Goal: Task Accomplishment & Management: Complete application form

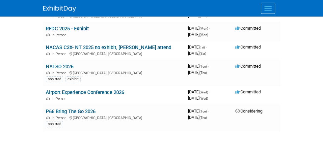
scroll to position [163, 0]
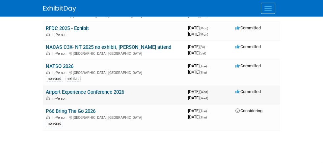
click at [61, 91] on link "Airport Experience Conference 2026" at bounding box center [85, 92] width 78 height 6
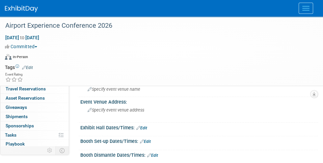
click at [30, 65] on link "Edit" at bounding box center [27, 67] width 11 height 5
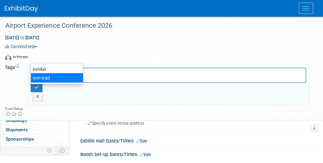
click at [45, 75] on div "non-trad" at bounding box center [57, 77] width 53 height 9
type input "non-trad"
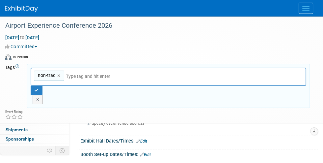
click at [83, 73] on input "text" at bounding box center [112, 76] width 92 height 7
type input "e"
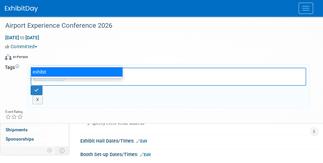
click at [48, 72] on div "exhibit" at bounding box center [77, 71] width 92 height 9
type input "non-trad, exhibit"
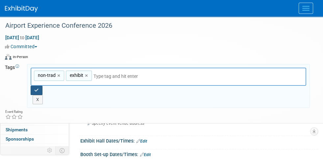
click at [39, 88] on icon "button" at bounding box center [36, 90] width 5 height 4
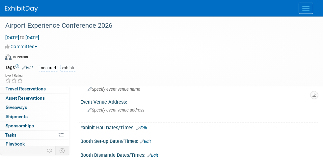
click at [13, 69] on span "Booth" at bounding box center [16, 70] width 20 height 5
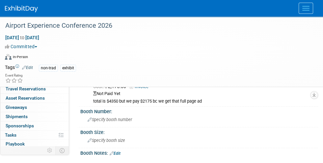
click at [34, 78] on link "0 Staff 0" at bounding box center [34, 79] width 69 height 9
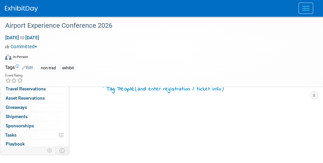
click at [34, 59] on span "Event Information" at bounding box center [24, 61] width 37 height 5
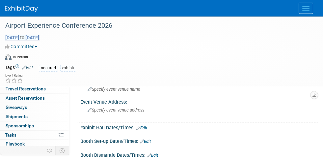
click at [40, 40] on span "Feb 25, 2026 to Feb 25, 2026" at bounding box center [22, 38] width 35 height 6
type input "Feb 25, 2026"
select select "1"
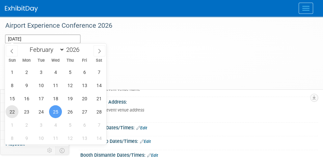
click at [14, 111] on span "22" at bounding box center [12, 111] width 13 height 13
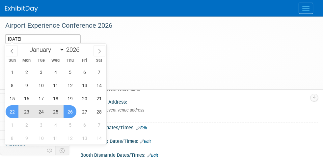
click at [69, 111] on span "26" at bounding box center [70, 111] width 13 height 13
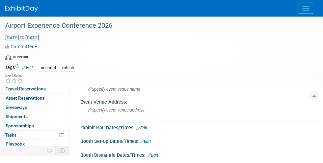
click at [40, 38] on span "Feb 22, 2026 to Feb 26, 2026" at bounding box center [22, 38] width 35 height 6
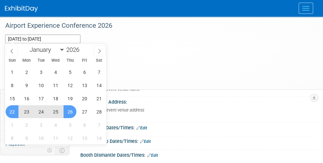
click at [54, 111] on span "25" at bounding box center [55, 111] width 13 height 13
type input "Feb 25, 2026"
click at [14, 109] on span "22" at bounding box center [12, 111] width 13 height 13
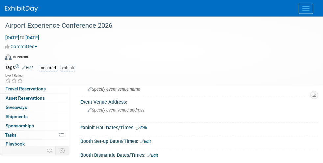
click at [122, 69] on link "Edit" at bounding box center [119, 69] width 11 height 5
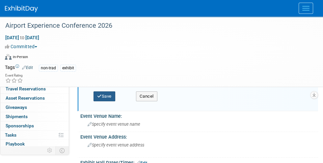
type input "https://www.airportxnews.com/ax-conference/"
click at [108, 96] on button "Save" at bounding box center [105, 96] width 22 height 10
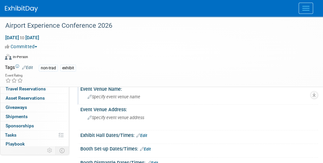
click at [117, 100] on div "Specify event venue name" at bounding box center [199, 97] width 228 height 10
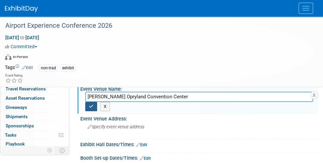
type input "Gaylord Opryland Convention Center"
click at [94, 104] on icon "button" at bounding box center [91, 106] width 5 height 4
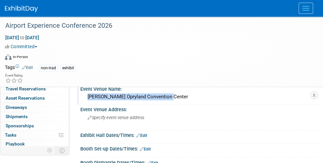
drag, startPoint x: 168, startPoint y: 95, endPoint x: 86, endPoint y: 96, distance: 82.0
click at [86, 96] on div "Gaylord Opryland Convention Center" at bounding box center [199, 97] width 228 height 10
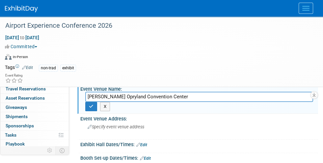
drag, startPoint x: 168, startPoint y: 95, endPoint x: 83, endPoint y: 96, distance: 85.0
click at [83, 96] on div "Gaylord Opryland Convention Center" at bounding box center [199, 97] width 238 height 10
click at [119, 124] on span "Specify event venue address" at bounding box center [116, 126] width 57 height 5
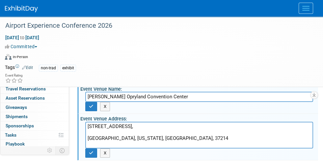
click at [87, 128] on textarea "2800 Opryland Drive, Nashville, Tennessee, USA, 37214" at bounding box center [199, 135] width 228 height 27
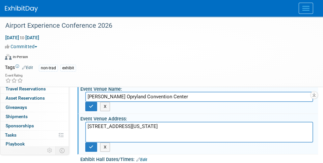
click at [133, 122] on textarea "2800 Opryland Drive, Nashville, Tennessee, USA, 37214" at bounding box center [199, 132] width 228 height 21
click at [146, 124] on textarea "2800 Opryland Drive Nashville, Tennessee, USA, 37214" at bounding box center [199, 132] width 228 height 21
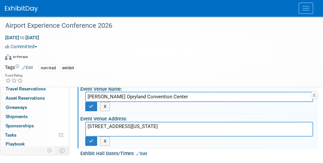
drag, startPoint x: 208, startPoint y: 132, endPoint x: 135, endPoint y: 122, distance: 73.6
click at [135, 122] on div "Event Website: Edit https://www.airportxnews.com/ax-conference/ https://www.air…" at bounding box center [196, 149] width 234 height 171
click at [135, 122] on textarea "2800 Opryland Drive Nashville, Tennessee, 37214" at bounding box center [199, 129] width 228 height 15
type textarea "2800 Opryland Drive Nashville, TN 37214"
click at [94, 139] on icon "button" at bounding box center [91, 141] width 5 height 4
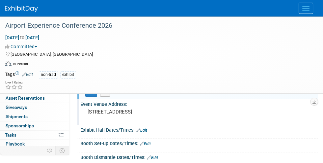
scroll to position [15, 0]
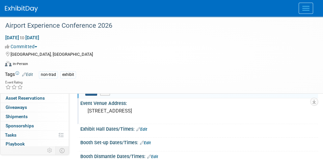
click at [94, 89] on icon "button" at bounding box center [91, 91] width 5 height 4
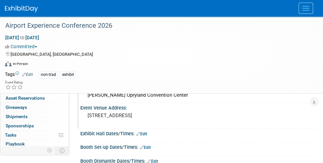
scroll to position [0, 0]
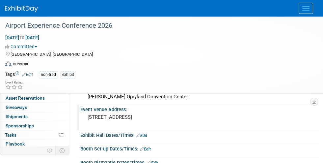
click at [32, 8] on img at bounding box center [21, 9] width 33 height 7
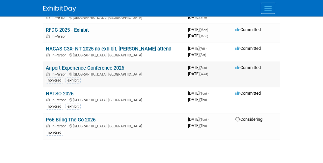
scroll to position [161, 0]
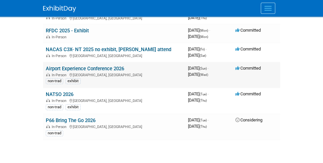
click at [59, 67] on link "Airport Experience Conference 2026" at bounding box center [85, 69] width 78 height 6
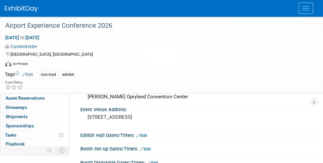
click at [14, 79] on span "Staff 0" at bounding box center [11, 79] width 10 height 5
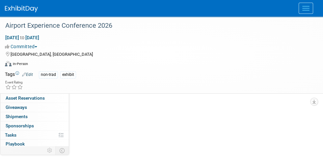
click at [121, 71] on span "button" at bounding box center [119, 71] width 3 height 1
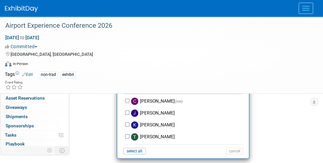
click at [121, 71] on span "button" at bounding box center [119, 71] width 3 height 1
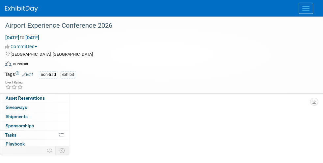
click at [122, 70] on button "Toggle Dropdown" at bounding box center [119, 71] width 7 height 11
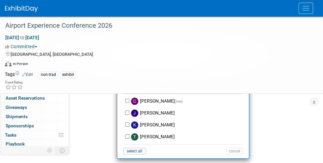
click at [105, 69] on button "Add Attendee" at bounding box center [97, 71] width 37 height 11
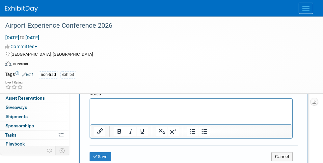
scroll to position [175, 0]
click at [106, 108] on html at bounding box center [191, 102] width 202 height 9
click at [100, 152] on button "Save" at bounding box center [101, 156] width 22 height 9
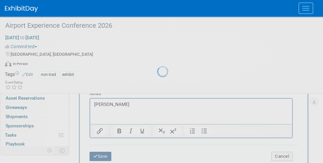
scroll to position [100, 0]
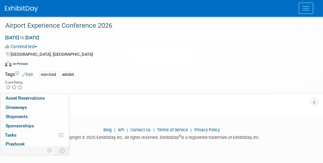
click at [17, 71] on span "Booth" at bounding box center [16, 70] width 20 height 5
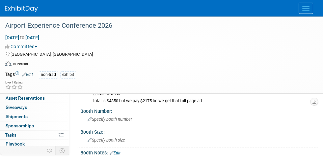
scroll to position [0, 0]
click at [29, 9] on img at bounding box center [21, 9] width 33 height 7
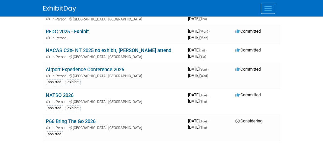
scroll to position [160, 0]
click at [46, 94] on link "NATSO 2026" at bounding box center [60, 95] width 28 height 6
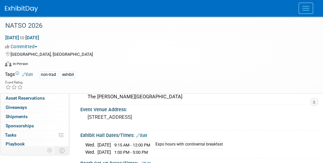
click at [24, 78] on link "0 Staff 0" at bounding box center [34, 79] width 69 height 9
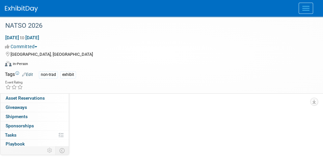
click at [97, 73] on button "Add Attendee" at bounding box center [97, 71] width 37 height 11
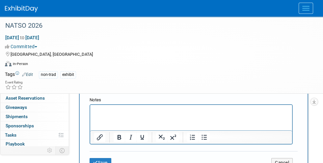
scroll to position [169, 0]
click at [103, 112] on p "Rich Text Area. Press ALT-0 for help." at bounding box center [191, 110] width 194 height 7
click at [100, 157] on button "Save" at bounding box center [101, 161] width 22 height 9
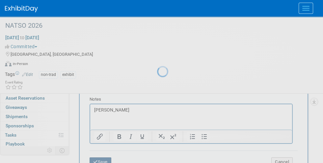
scroll to position [100, 0]
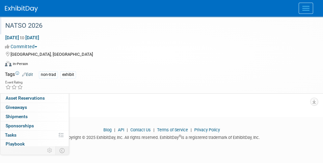
click at [24, 24] on div "NATSO 2026" at bounding box center [156, 26] width 307 height 12
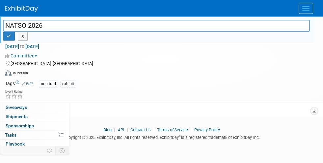
click at [26, 9] on img at bounding box center [21, 9] width 33 height 7
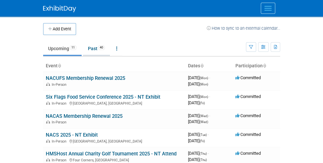
click at [83, 49] on link "Past 40" at bounding box center [96, 48] width 27 height 13
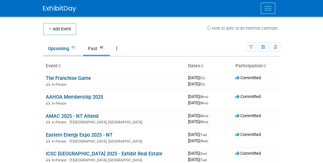
click at [43, 47] on link "Upcoming 11" at bounding box center [62, 48] width 39 height 13
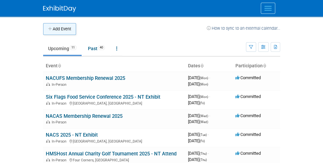
click at [43, 27] on button "Add Event" at bounding box center [59, 29] width 33 height 12
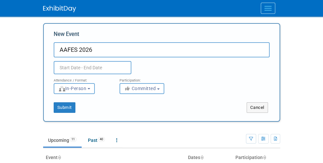
type input "AAFES 2026"
click at [54, 108] on button "Submit" at bounding box center [65, 107] width 22 height 11
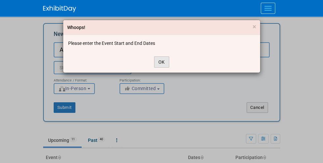
click at [163, 60] on button "OK" at bounding box center [161, 61] width 15 height 11
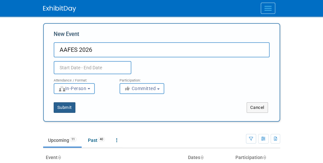
click at [54, 108] on button "Submit" at bounding box center [65, 107] width 22 height 11
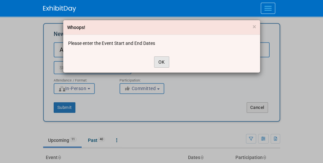
click at [160, 62] on button "OK" at bounding box center [161, 61] width 15 height 11
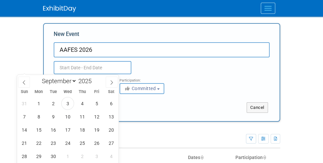
click at [54, 64] on input "text" at bounding box center [93, 67] width 78 height 13
click at [74, 81] on select "January February March April May June July August September October November De…" at bounding box center [58, 81] width 38 height 8
select select "4"
click at [39, 77] on select "January February March April May June July August September October November De…" at bounding box center [58, 81] width 38 height 8
click at [82, 105] on span "1" at bounding box center [82, 103] width 13 height 13
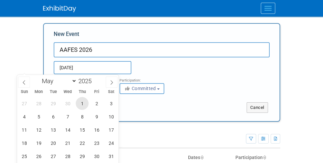
type input "May 1, 2025 to May 1, 2025"
click at [110, 80] on icon at bounding box center [111, 82] width 5 height 5
click at [26, 81] on icon at bounding box center [24, 82] width 5 height 5
select select "4"
click at [96, 78] on span at bounding box center [94, 79] width 5 height 4
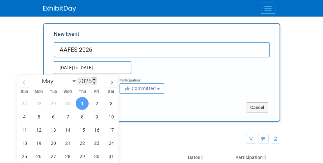
type input "2026"
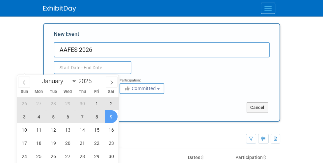
type input "May 1, 2025 to May 1, 2025"
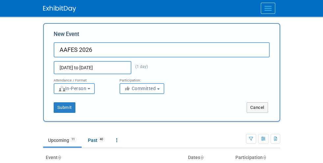
click at [153, 111] on div "Submit Cancel" at bounding box center [162, 107] width 236 height 11
click at [54, 107] on button "Submit" at bounding box center [65, 107] width 22 height 11
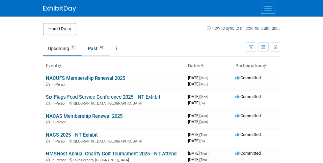
click at [83, 47] on link "Past 40" at bounding box center [96, 48] width 27 height 13
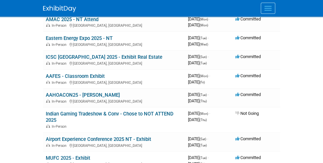
scroll to position [89, 0]
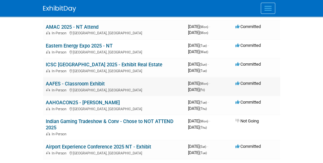
click at [46, 82] on link "AAFES - Classroom Exhibit" at bounding box center [75, 84] width 59 height 6
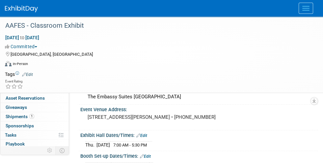
click at [135, 77] on link "[URL][DOMAIN_NAME]" at bounding box center [111, 77] width 46 height 5
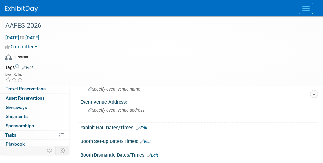
click at [26, 65] on link "Edit" at bounding box center [27, 67] width 11 height 5
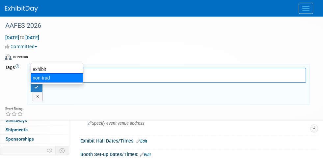
click at [37, 80] on div "non-trad" at bounding box center [57, 77] width 53 height 9
type input "non-trad"
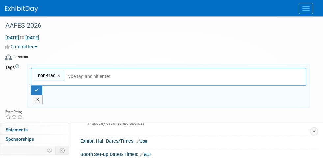
click at [84, 73] on input "text" at bounding box center [112, 76] width 92 height 7
type input "e"
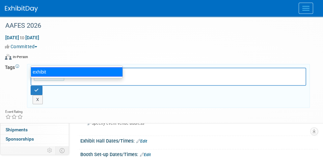
click at [42, 70] on div "exhibit" at bounding box center [77, 71] width 92 height 9
type input "non-trad, exhibit"
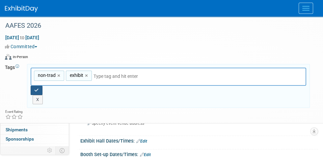
click at [39, 88] on icon "button" at bounding box center [36, 90] width 5 height 4
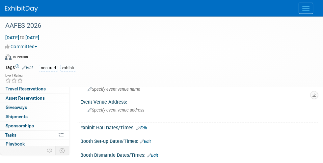
click at [24, 9] on img at bounding box center [21, 9] width 33 height 7
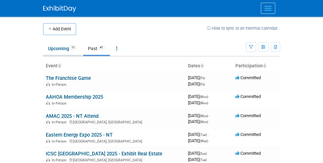
click at [43, 46] on link "Upcoming 11" at bounding box center [62, 48] width 39 height 13
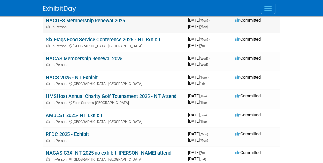
scroll to position [57, 0]
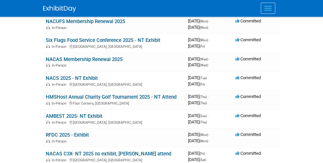
click at [43, 8] on img at bounding box center [59, 9] width 33 height 7
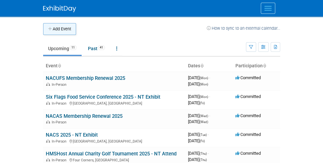
click at [43, 29] on button "Add Event" at bounding box center [59, 29] width 33 height 12
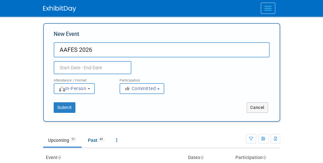
type input "AAFES 2026"
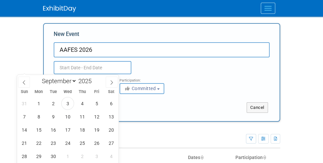
click at [54, 67] on input "text" at bounding box center [93, 67] width 78 height 13
click at [72, 81] on select "January February March April May June July August September October November De…" at bounding box center [58, 81] width 38 height 8
select select "4"
click at [39, 77] on select "January February March April May June July August September October November De…" at bounding box center [58, 81] width 38 height 8
click at [96, 79] on span at bounding box center [94, 79] width 5 height 4
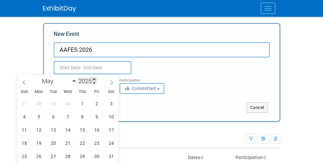
type input "2026"
click at [99, 105] on span "1" at bounding box center [96, 103] width 13 height 13
type input "May 1, 2026 to May 1, 2026"
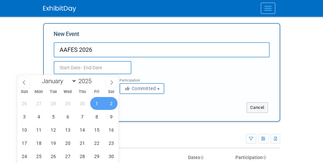
type input "May 1, 2026 to May 1, 2026"
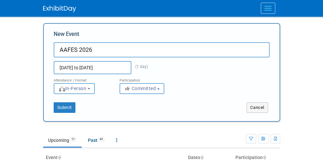
click at [150, 70] on div "May 1, 2026 to May 1, 2026 (1 day) Duplicate Event Warning" at bounding box center [162, 65] width 226 height 17
click at [54, 106] on button "Submit" at bounding box center [65, 107] width 22 height 11
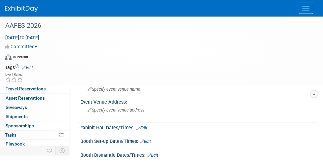
click at [23, 65] on icon at bounding box center [24, 67] width 4 height 4
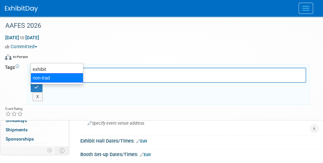
click at [37, 76] on div "non-trad" at bounding box center [57, 77] width 53 height 9
type input "non-trad"
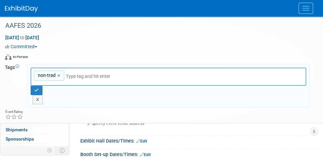
click at [81, 73] on input "text" at bounding box center [112, 76] width 92 height 7
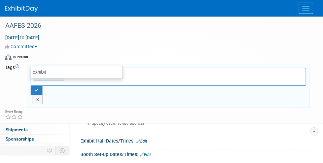
type input "ex"
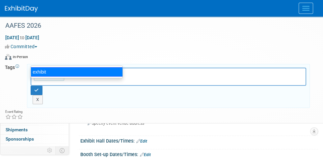
click at [39, 71] on div "exhibit" at bounding box center [77, 71] width 92 height 9
type input "non-trad, exhibit"
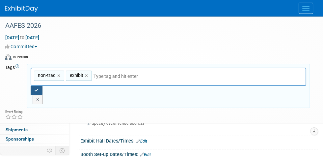
click at [39, 88] on icon "button" at bounding box center [36, 90] width 5 height 4
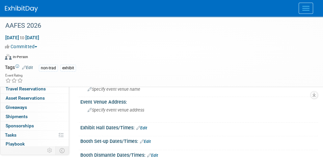
click at [10, 72] on span "Booth" at bounding box center [16, 70] width 20 height 5
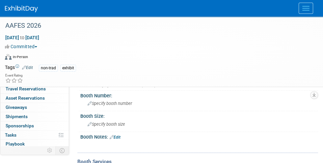
click at [13, 61] on span "Event Information" at bounding box center [24, 61] width 37 height 5
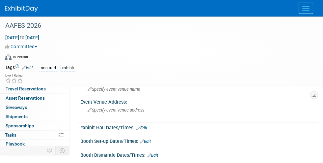
click at [16, 7] on img at bounding box center [21, 9] width 33 height 7
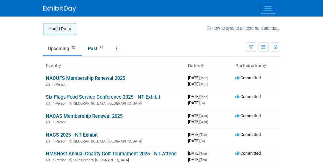
click at [43, 28] on button "Add Event" at bounding box center [59, 29] width 33 height 12
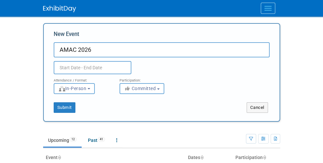
type input "AMAC 2026"
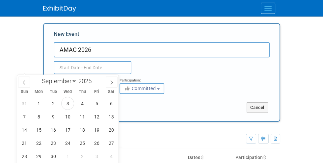
click at [54, 66] on input "text" at bounding box center [93, 67] width 78 height 13
click at [73, 80] on select "January February March April May June July August September October November De…" at bounding box center [58, 81] width 38 height 8
select select "5"
click at [39, 77] on select "January February March April May June July August September October November De…" at bounding box center [58, 81] width 38 height 8
click at [95, 79] on span at bounding box center [94, 79] width 5 height 4
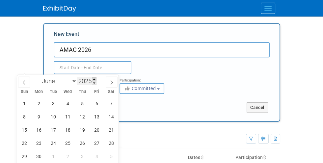
type input "2026"
click at [67, 118] on span "10" at bounding box center [67, 116] width 13 height 13
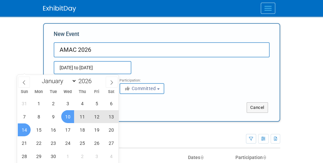
click at [25, 128] on span "14" at bounding box center [24, 129] width 13 height 13
type input "[DATE] to [DATE]"
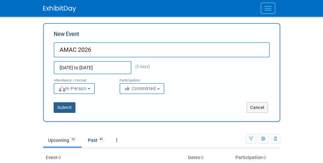
click at [54, 108] on button "Submit" at bounding box center [65, 107] width 22 height 11
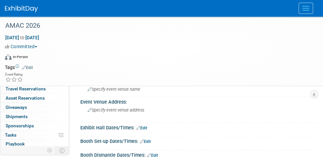
click at [121, 68] on link "Edit" at bounding box center [119, 69] width 11 height 5
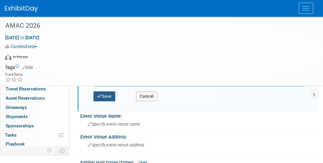
type input "[URL][DOMAIN_NAME]"
click at [108, 95] on button "Save" at bounding box center [105, 96] width 22 height 10
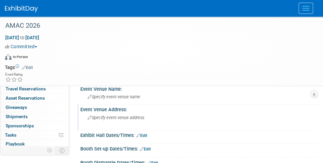
click at [101, 115] on span "Specify event venue address" at bounding box center [116, 117] width 57 height 5
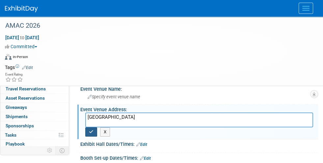
type textarea "[GEOGRAPHIC_DATA]"
click at [94, 129] on icon "button" at bounding box center [91, 131] width 5 height 4
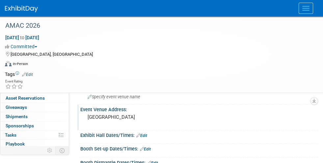
click at [26, 72] on icon at bounding box center [24, 74] width 4 height 4
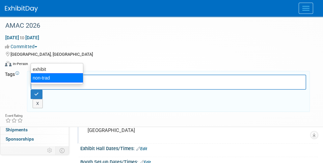
click at [42, 76] on div "non-trad" at bounding box center [57, 77] width 53 height 9
type input "non-trad"
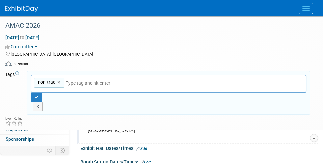
click at [82, 80] on input "text" at bounding box center [112, 83] width 92 height 7
type input "e"
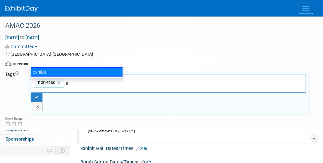
click at [40, 70] on div "exhibit" at bounding box center [77, 71] width 92 height 9
type input "non-trad, exhibit"
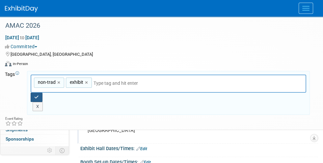
click at [39, 95] on icon "button" at bounding box center [36, 97] width 5 height 4
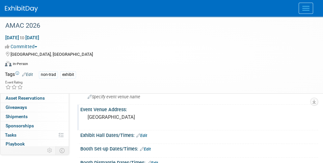
click at [16, 9] on img at bounding box center [21, 9] width 33 height 7
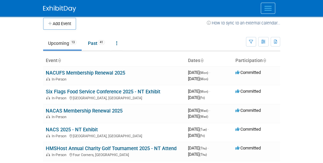
scroll to position [4, 0]
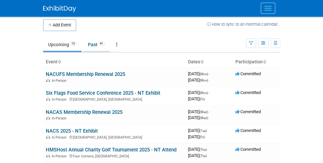
click at [83, 43] on link "Past 41" at bounding box center [96, 44] width 27 height 13
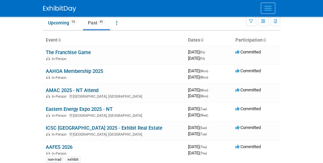
scroll to position [23, 0]
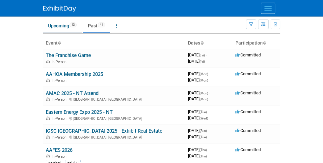
click at [43, 26] on link "Upcoming 13" at bounding box center [62, 25] width 39 height 13
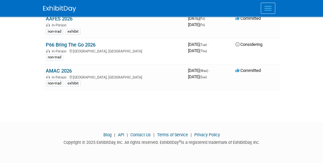
scroll to position [262, 0]
click at [43, 7] on img at bounding box center [59, 9] width 33 height 7
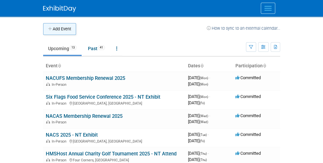
click at [43, 28] on button "Add Event" at bounding box center [59, 29] width 33 height 12
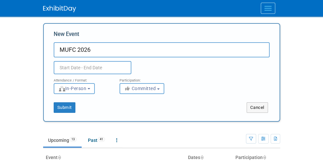
type input "MUFC 2026"
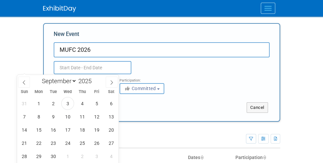
click at [54, 66] on input "text" at bounding box center [93, 67] width 78 height 13
click at [72, 81] on select "January February March April May June July August September October November De…" at bounding box center [58, 81] width 38 height 8
select select "2"
click at [39, 77] on select "January February March April May June July August September October November De…" at bounding box center [58, 81] width 38 height 8
click at [95, 79] on span at bounding box center [94, 79] width 5 height 4
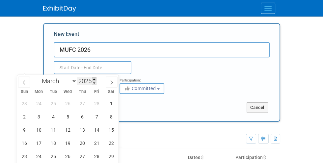
type input "2026"
click at [54, 141] on span "24" at bounding box center [53, 142] width 13 height 13
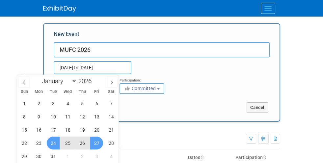
click at [98, 141] on span "27" at bounding box center [96, 142] width 13 height 13
type input "Mar 24, 2026 to Mar 27, 2026"
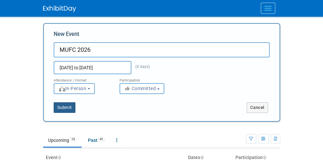
click at [54, 107] on button "Submit" at bounding box center [65, 107] width 22 height 11
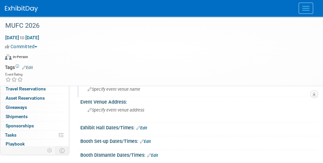
click at [103, 88] on span "Specify event venue name" at bounding box center [114, 89] width 53 height 5
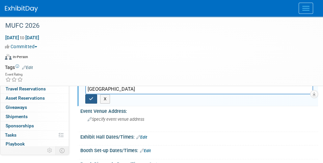
type input "Caesars Forum Conference Center"
click at [94, 97] on icon "button" at bounding box center [91, 99] width 5 height 4
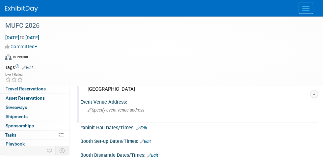
click at [117, 109] on span "Specify event venue address" at bounding box center [116, 109] width 57 height 5
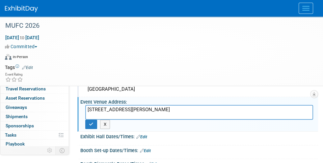
click at [126, 108] on textarea "3911 Koval Lane, Las Vegas, NV 89109" at bounding box center [199, 112] width 228 height 15
type textarea "3911 Koval Lane Las Vegas, NV 89109"
click at [94, 122] on icon "button" at bounding box center [91, 124] width 5 height 4
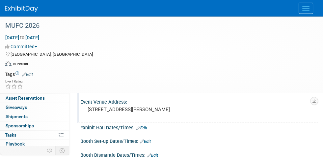
click at [26, 72] on link "Edit" at bounding box center [27, 74] width 11 height 5
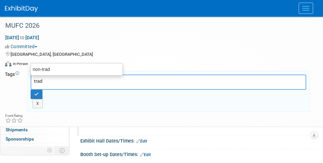
type input "trad"
click at [23, 71] on td "trad X" at bounding box center [165, 91] width 289 height 41
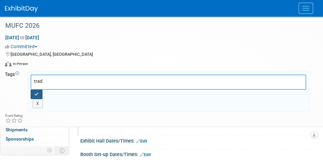
click at [39, 92] on icon "button" at bounding box center [36, 94] width 5 height 4
type input "trad"
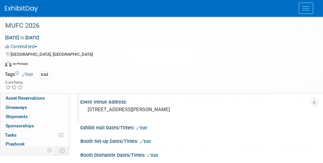
click at [26, 72] on link "Edit" at bounding box center [27, 74] width 11 height 5
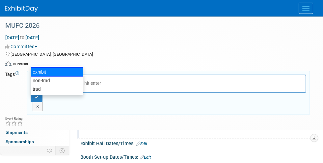
click at [44, 74] on div "exhibit" at bounding box center [57, 71] width 53 height 9
type input "trad, exhibit"
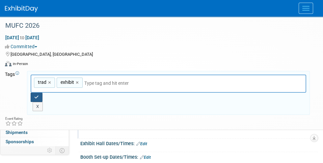
click at [39, 95] on icon "button" at bounding box center [36, 97] width 5 height 4
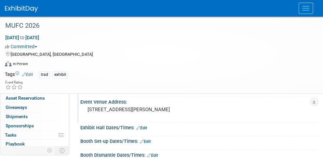
click at [15, 6] on img at bounding box center [21, 9] width 33 height 7
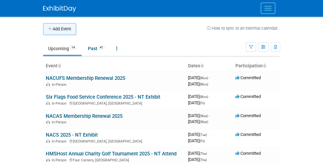
click at [43, 27] on button "Add Event" at bounding box center [59, 29] width 33 height 12
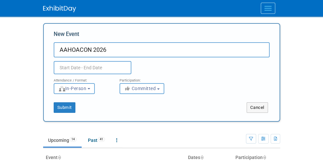
type input "AAHOACON 2026"
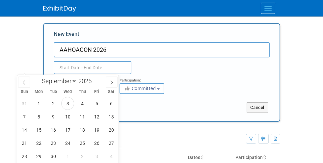
click at [54, 66] on input "text" at bounding box center [93, 67] width 78 height 13
click at [72, 80] on select "January February March April May June July August September October November De…" at bounding box center [58, 81] width 38 height 8
select select "3"
click at [39, 77] on select "January February March April May June July August September October November De…" at bounding box center [58, 81] width 38 height 8
click at [94, 79] on span at bounding box center [94, 79] width 5 height 4
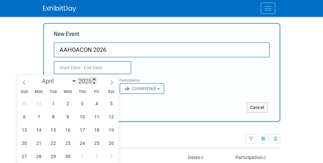
type input "2026"
click at [69, 116] on span "8" at bounding box center [67, 116] width 13 height 13
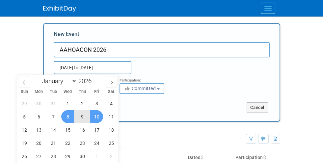
click at [98, 116] on span "10" at bounding box center [96, 116] width 13 height 13
type input "[DATE] to [DATE]"
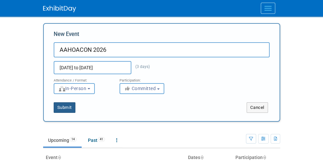
click at [54, 106] on button "Submit" at bounding box center [65, 107] width 22 height 11
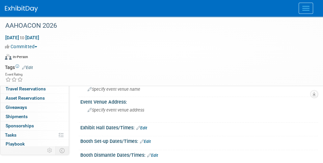
click at [29, 65] on link "Edit" at bounding box center [27, 67] width 11 height 5
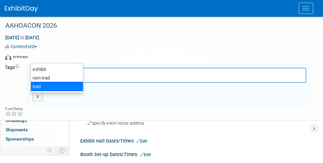
click at [36, 88] on div "trad" at bounding box center [57, 86] width 53 height 9
type input "trad"
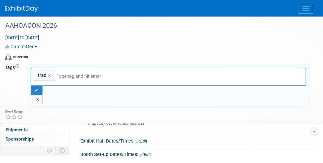
click at [73, 73] on input "text" at bounding box center [103, 76] width 92 height 7
type input "e"
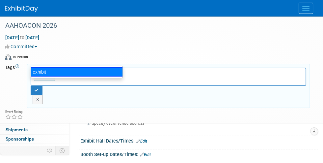
click at [42, 70] on div "exhibit" at bounding box center [77, 71] width 92 height 9
type input "trad, exhibit"
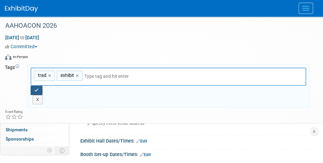
click at [39, 88] on icon "button" at bounding box center [36, 90] width 5 height 4
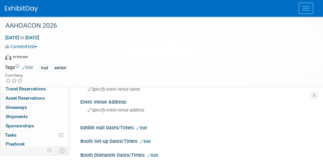
click at [123, 69] on link "Edit" at bounding box center [119, 69] width 11 height 5
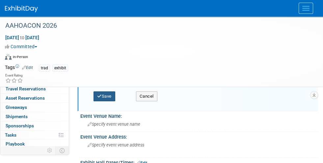
type input "https://aahoacon.com/#"
click at [105, 95] on button "Save" at bounding box center [105, 96] width 22 height 10
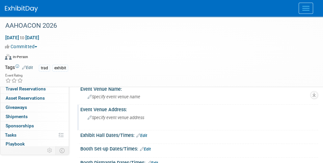
click at [113, 117] on span "Specify event venue address" at bounding box center [116, 117] width 57 height 5
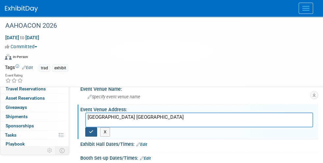
type textarea "Philadelphia PA"
click at [94, 129] on icon "button" at bounding box center [91, 131] width 5 height 4
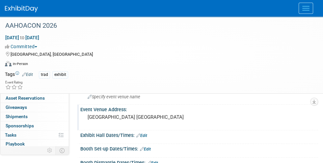
click at [18, 8] on img at bounding box center [21, 9] width 33 height 7
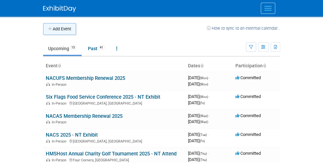
click at [43, 28] on button "Add Event" at bounding box center [59, 29] width 33 height 12
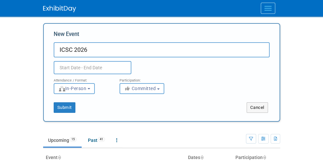
type input "ICSC 2026"
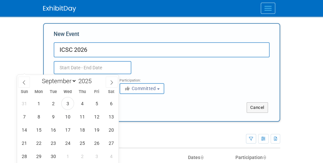
click at [54, 69] on input "text" at bounding box center [93, 67] width 78 height 13
click at [73, 80] on select "January February March April May June July August September October November De…" at bounding box center [58, 81] width 38 height 8
select select "4"
click at [39, 77] on select "January February March April May June July August September October November De…" at bounding box center [58, 81] width 38 height 8
click at [95, 79] on span at bounding box center [94, 79] width 5 height 4
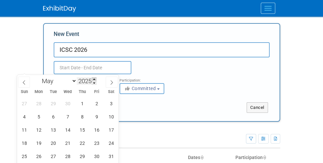
type input "2026"
click at [41, 140] on span "18" at bounding box center [38, 142] width 13 height 13
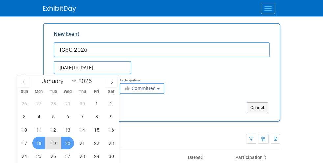
click at [69, 142] on span "20" at bounding box center [67, 142] width 13 height 13
type input "May 18, 2026 to May 20, 2026"
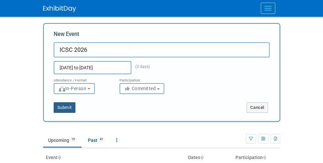
click at [54, 107] on button "Submit" at bounding box center [65, 107] width 22 height 11
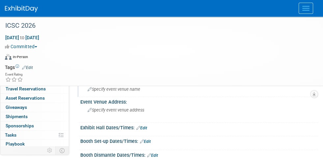
click at [125, 89] on span "Specify event venue name" at bounding box center [114, 89] width 53 height 5
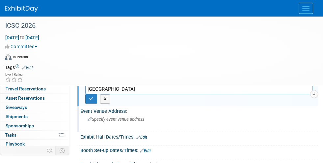
type input "[GEOGRAPHIC_DATA]"
click at [120, 117] on span "Specify event venue address" at bounding box center [116, 119] width 57 height 5
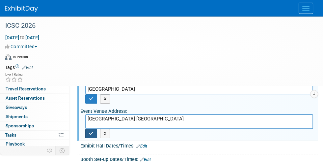
type textarea "Las Vegas NV"
click at [94, 131] on icon "button" at bounding box center [91, 133] width 5 height 4
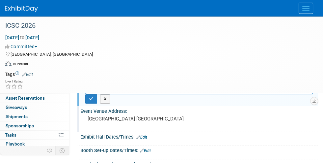
click at [30, 72] on link "Edit" at bounding box center [27, 74] width 11 height 5
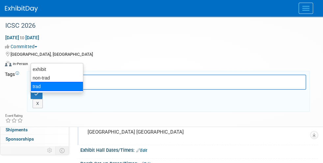
click at [40, 84] on div "trad" at bounding box center [57, 86] width 53 height 9
type input "trad"
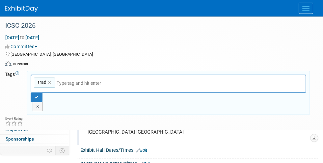
type input "e"
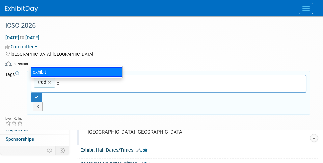
click at [52, 72] on div "exhibit" at bounding box center [77, 71] width 92 height 9
type input "trad, exhibit"
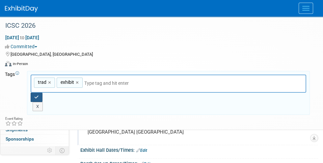
click at [39, 95] on icon "button" at bounding box center [36, 97] width 5 height 4
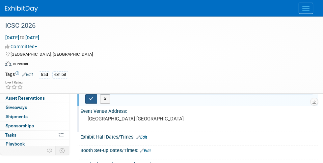
click at [94, 97] on icon "button" at bounding box center [91, 99] width 5 height 4
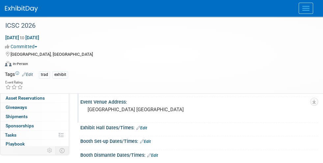
click at [21, 8] on img at bounding box center [21, 9] width 33 height 7
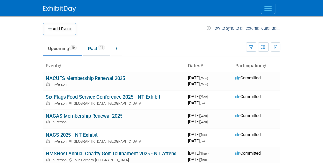
click at [83, 45] on link "Past 41" at bounding box center [96, 48] width 27 height 13
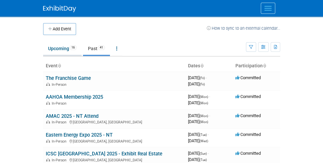
click at [43, 49] on link "Upcoming 16" at bounding box center [62, 48] width 39 height 13
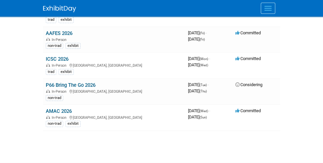
scroll to position [305, 0]
